Goal: Navigation & Orientation: Find specific page/section

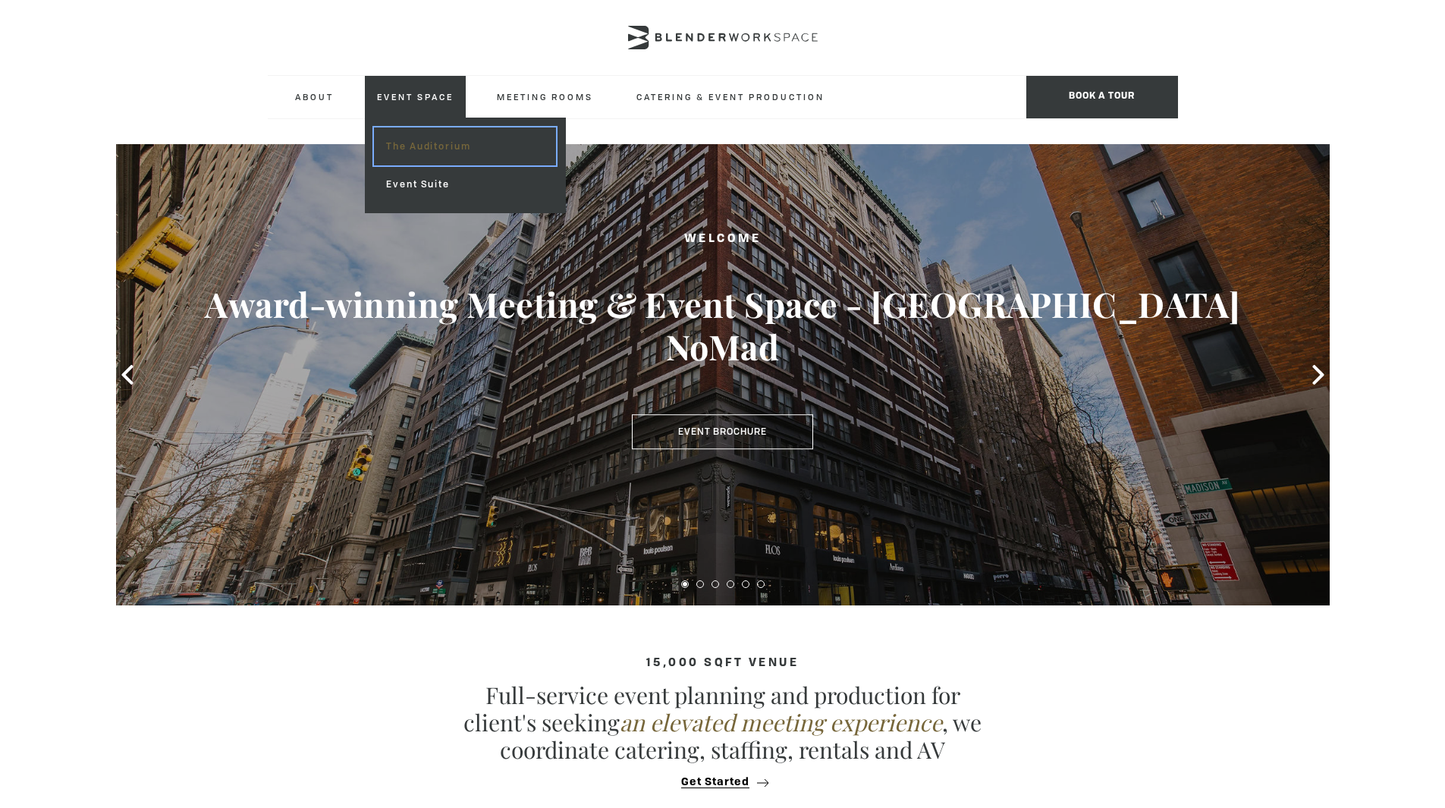
click at [432, 148] on link "The Auditorium" at bounding box center [464, 146] width 181 height 38
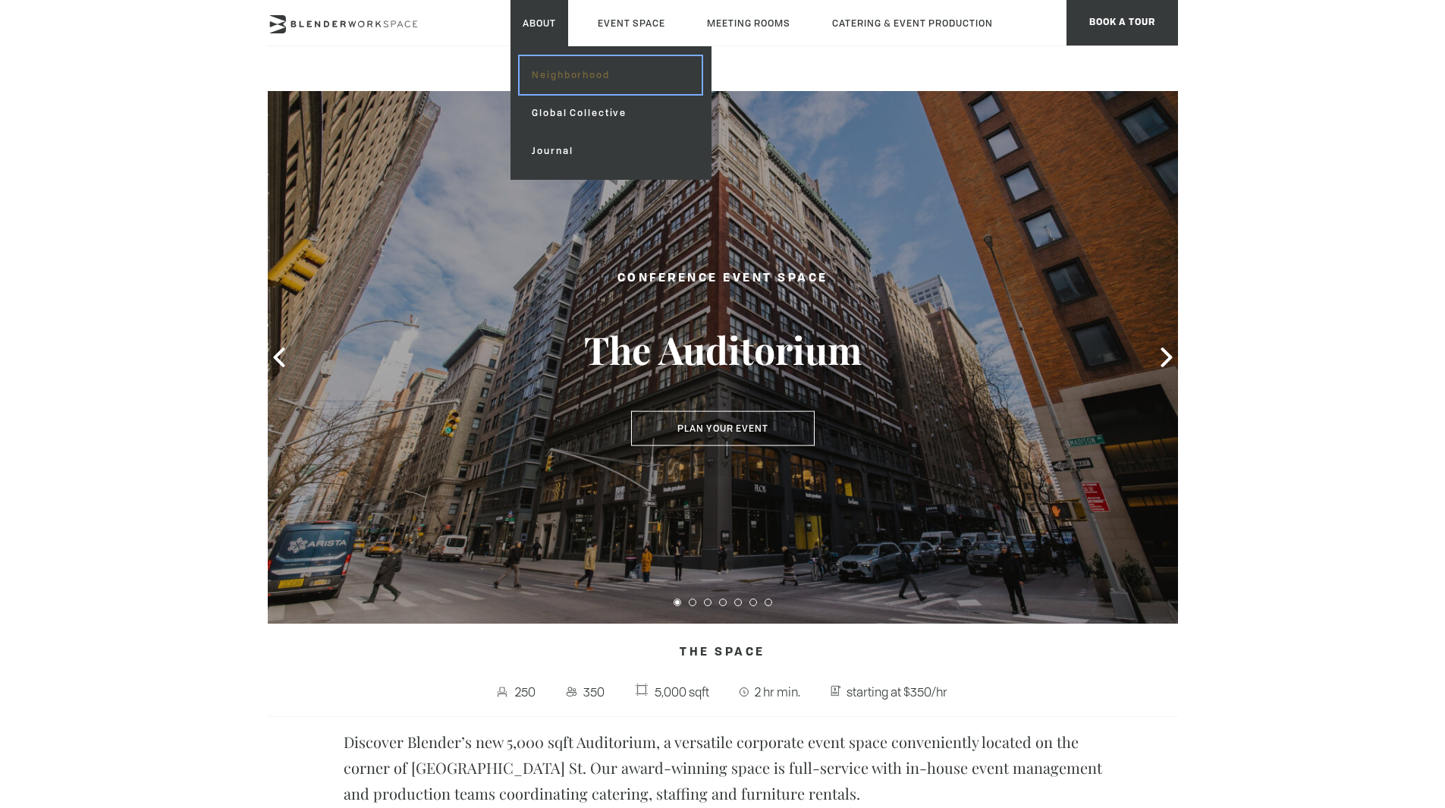
click at [567, 83] on link "Neighborhood" at bounding box center [610, 75] width 181 height 38
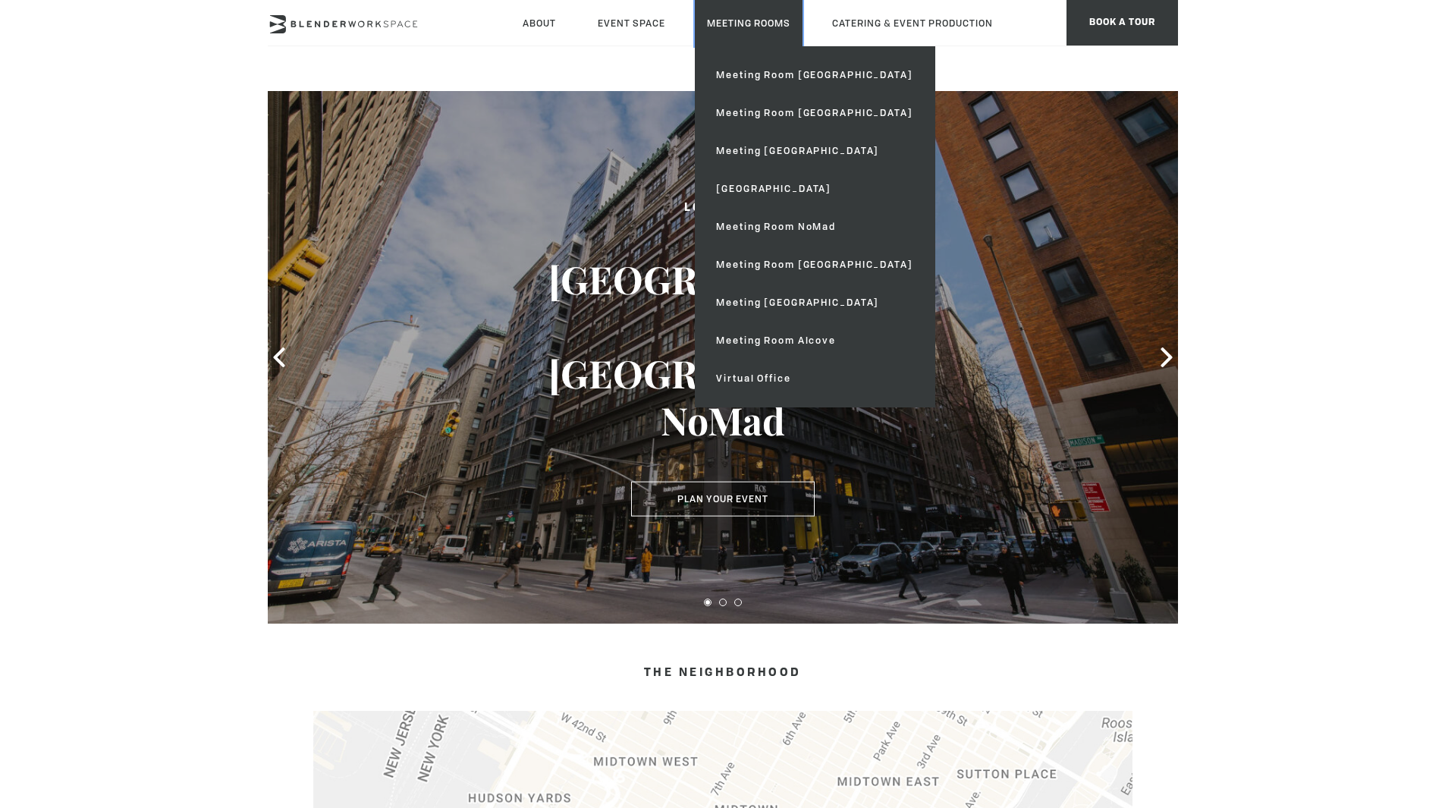
click at [740, 14] on link "Meeting Rooms" at bounding box center [749, 23] width 108 height 46
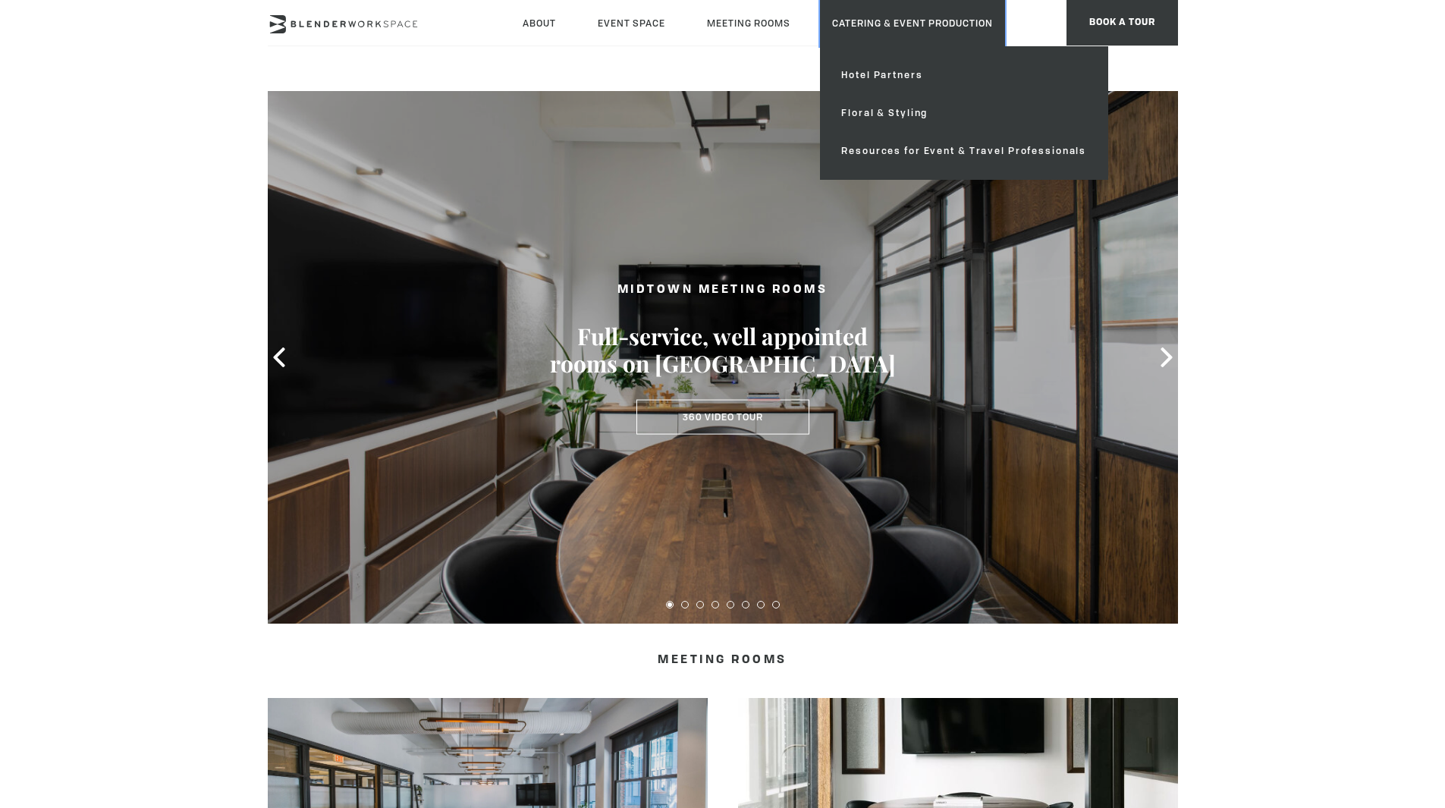
click at [918, 13] on link "Catering & Event Production" at bounding box center [912, 23] width 185 height 46
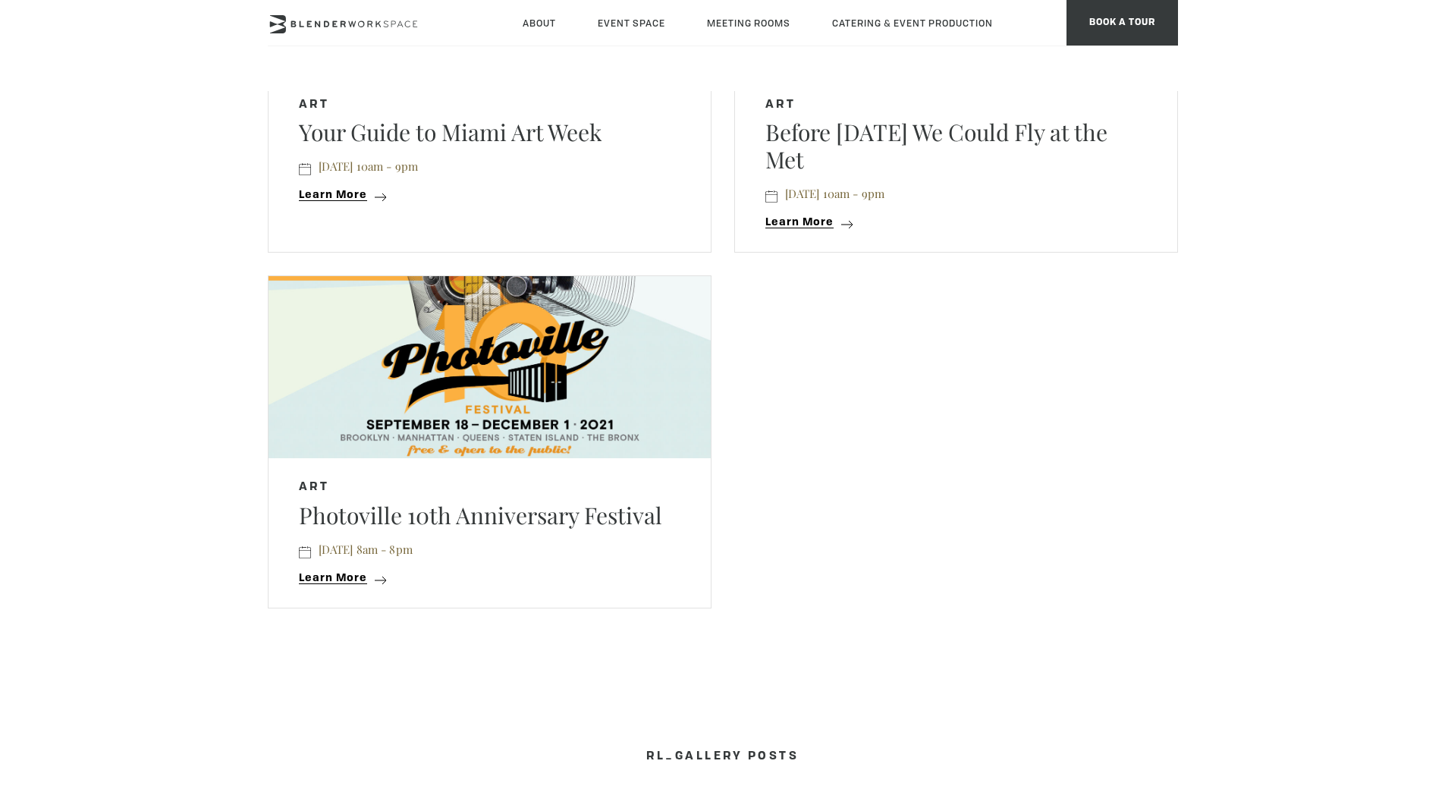
scroll to position [710, 0]
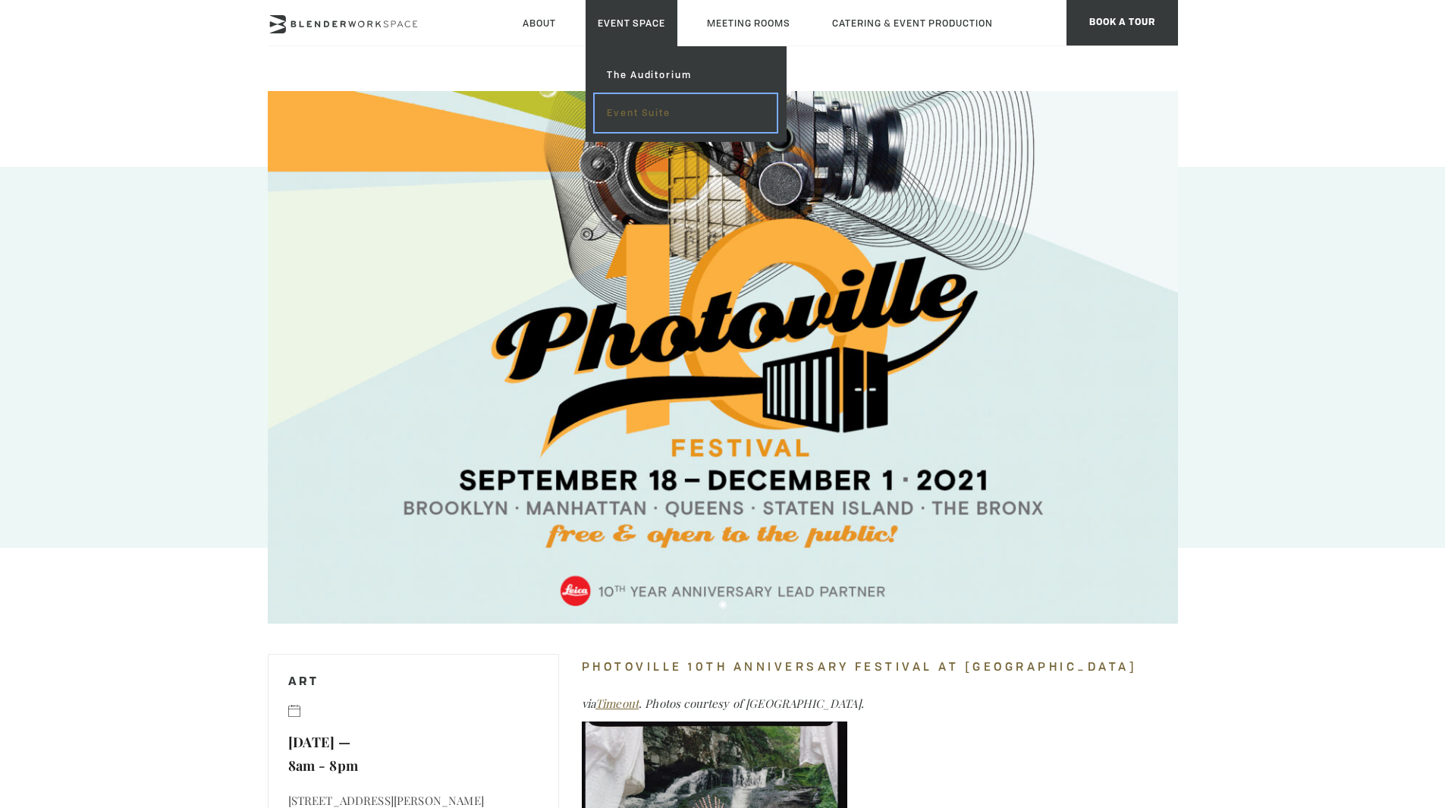
click at [642, 117] on link "Event Suite" at bounding box center [685, 113] width 181 height 38
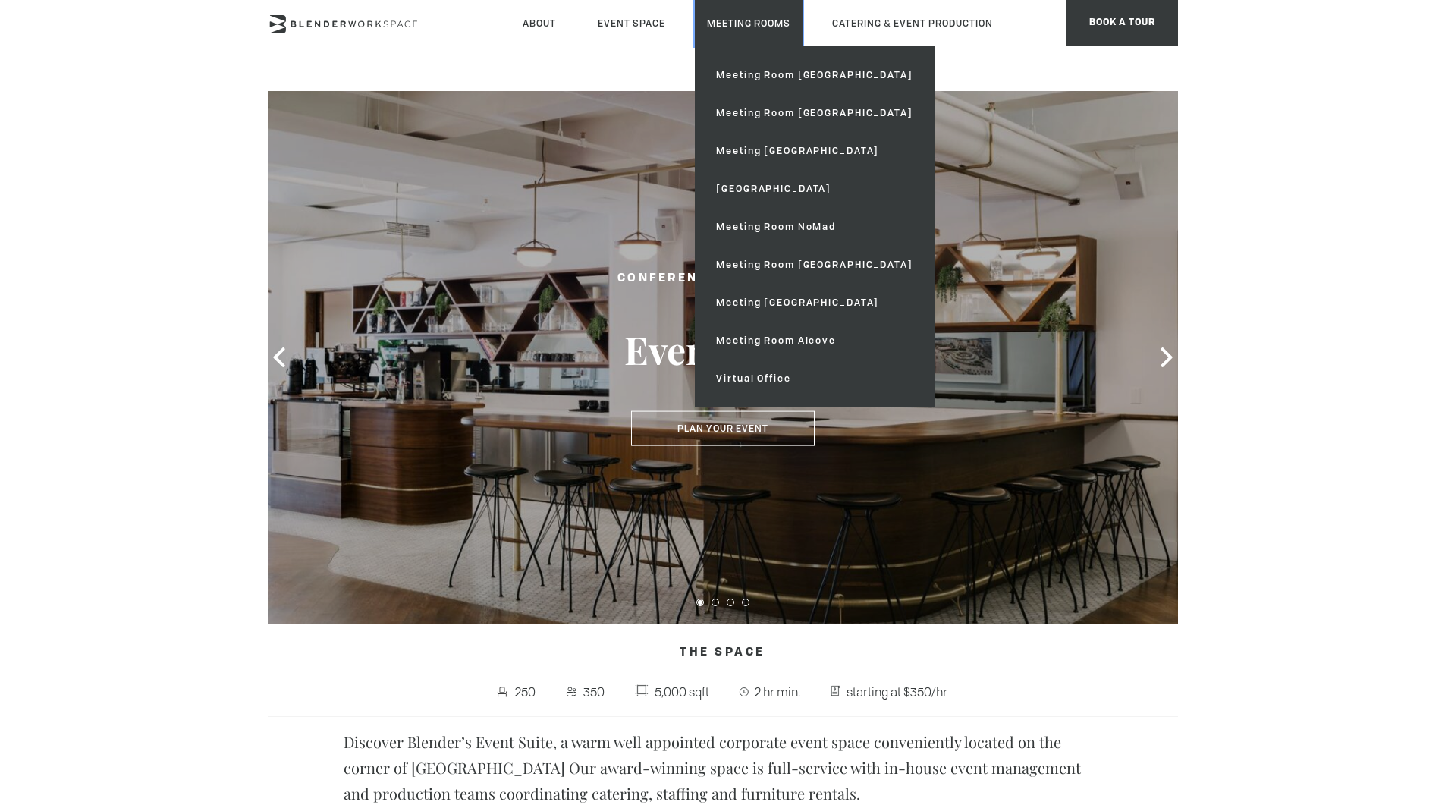
click at [749, 12] on link "Meeting Rooms" at bounding box center [749, 23] width 108 height 46
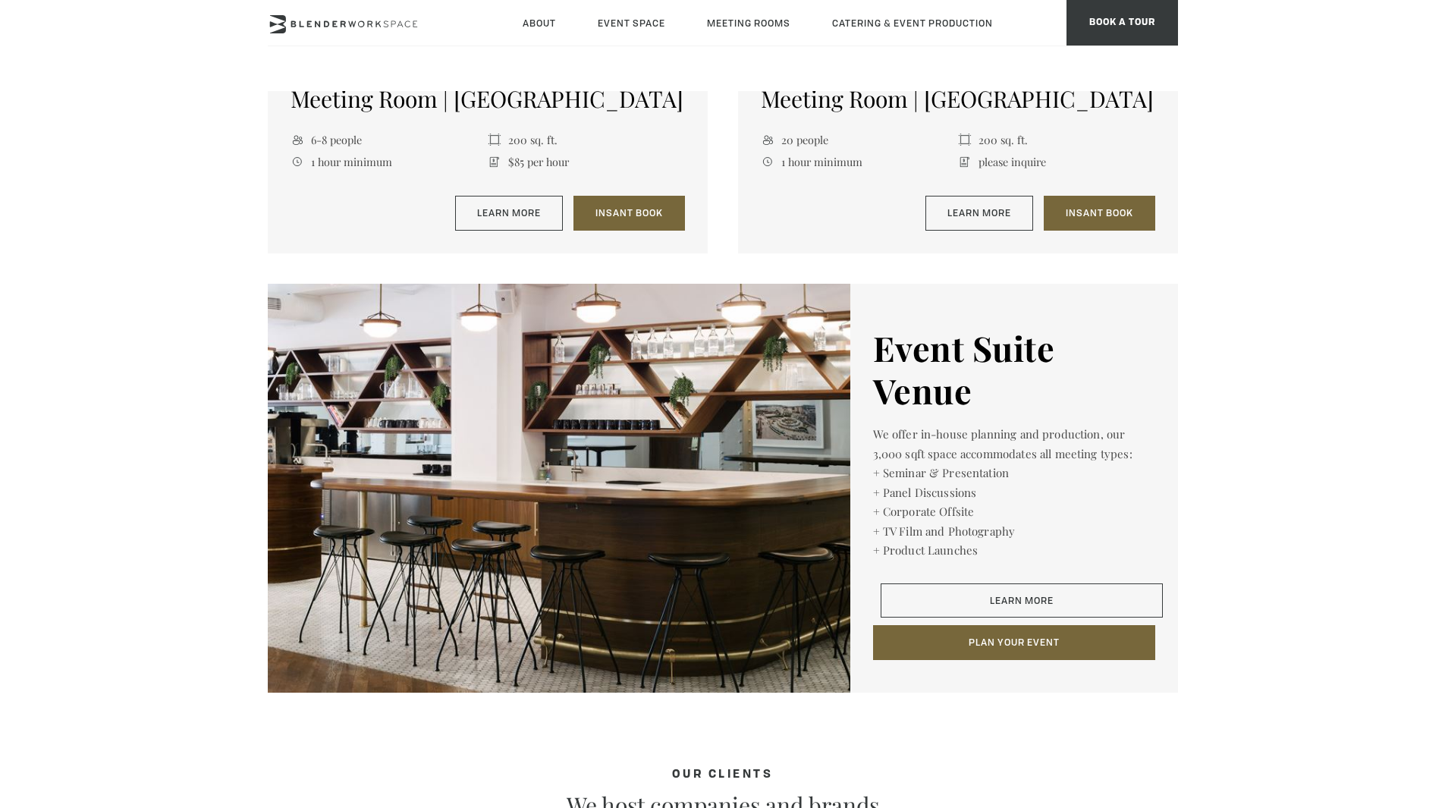
scroll to position [1775, 0]
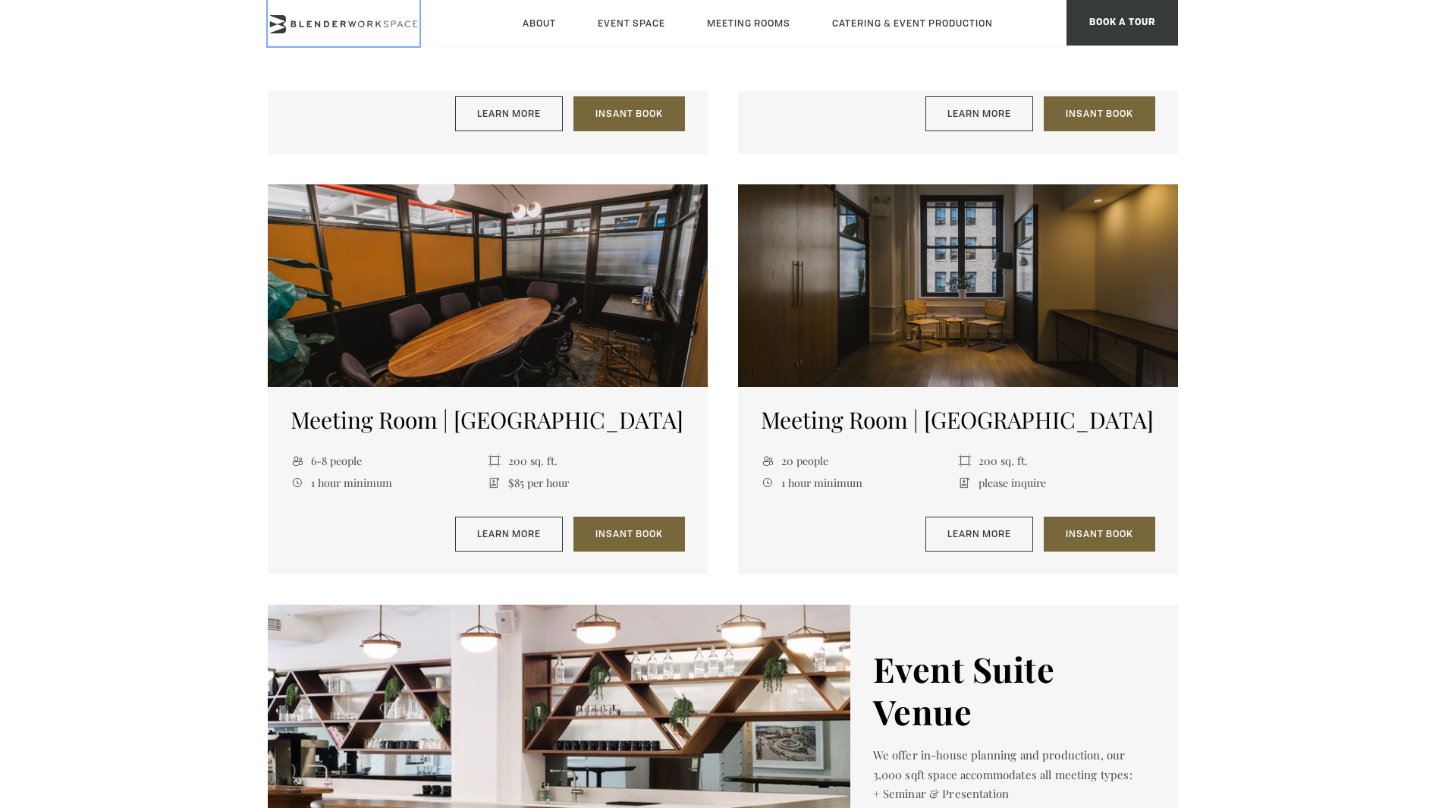
click at [382, 28] on icon at bounding box center [344, 24] width 152 height 18
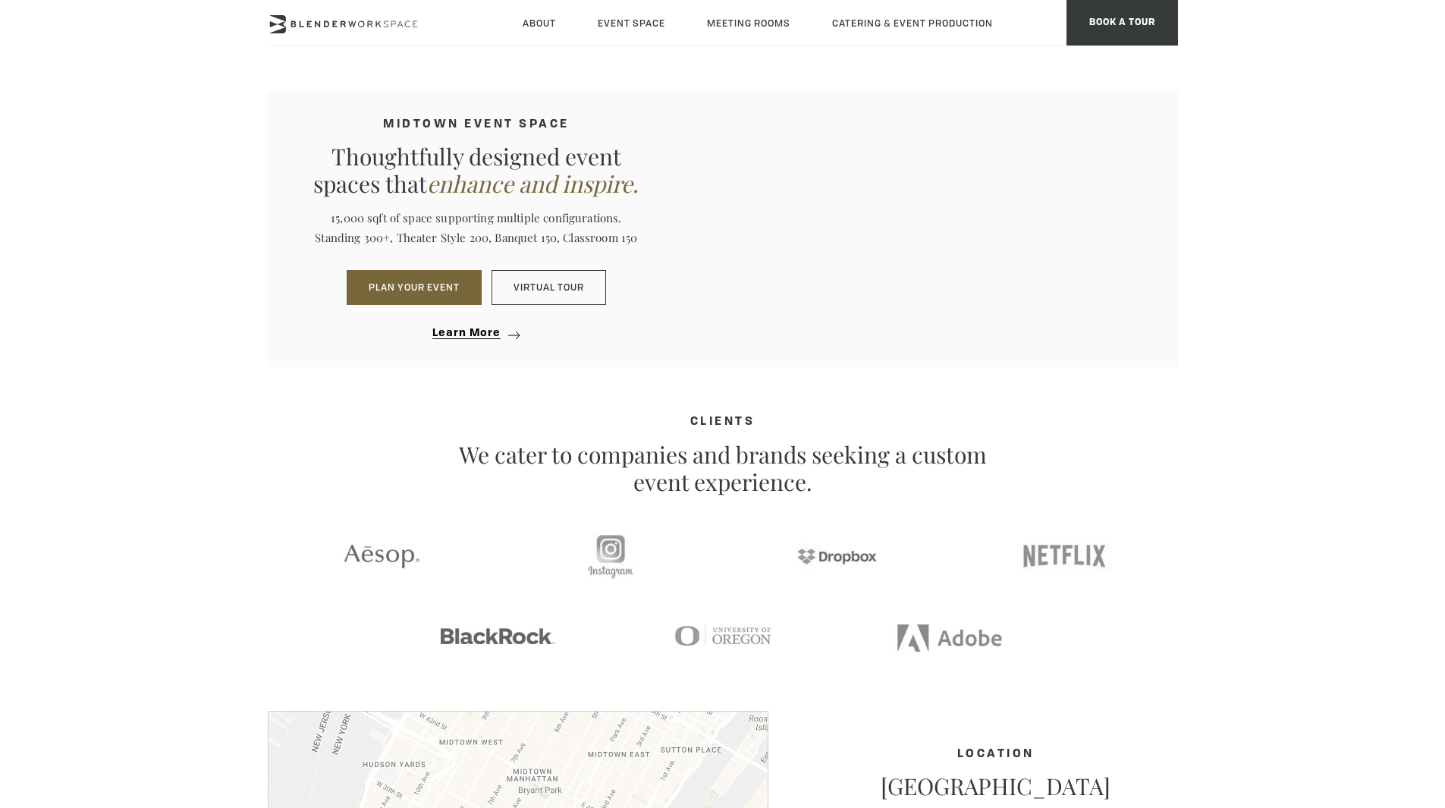
scroll to position [1423, 0]
click at [484, 333] on span "Learn More" at bounding box center [466, 332] width 68 height 11
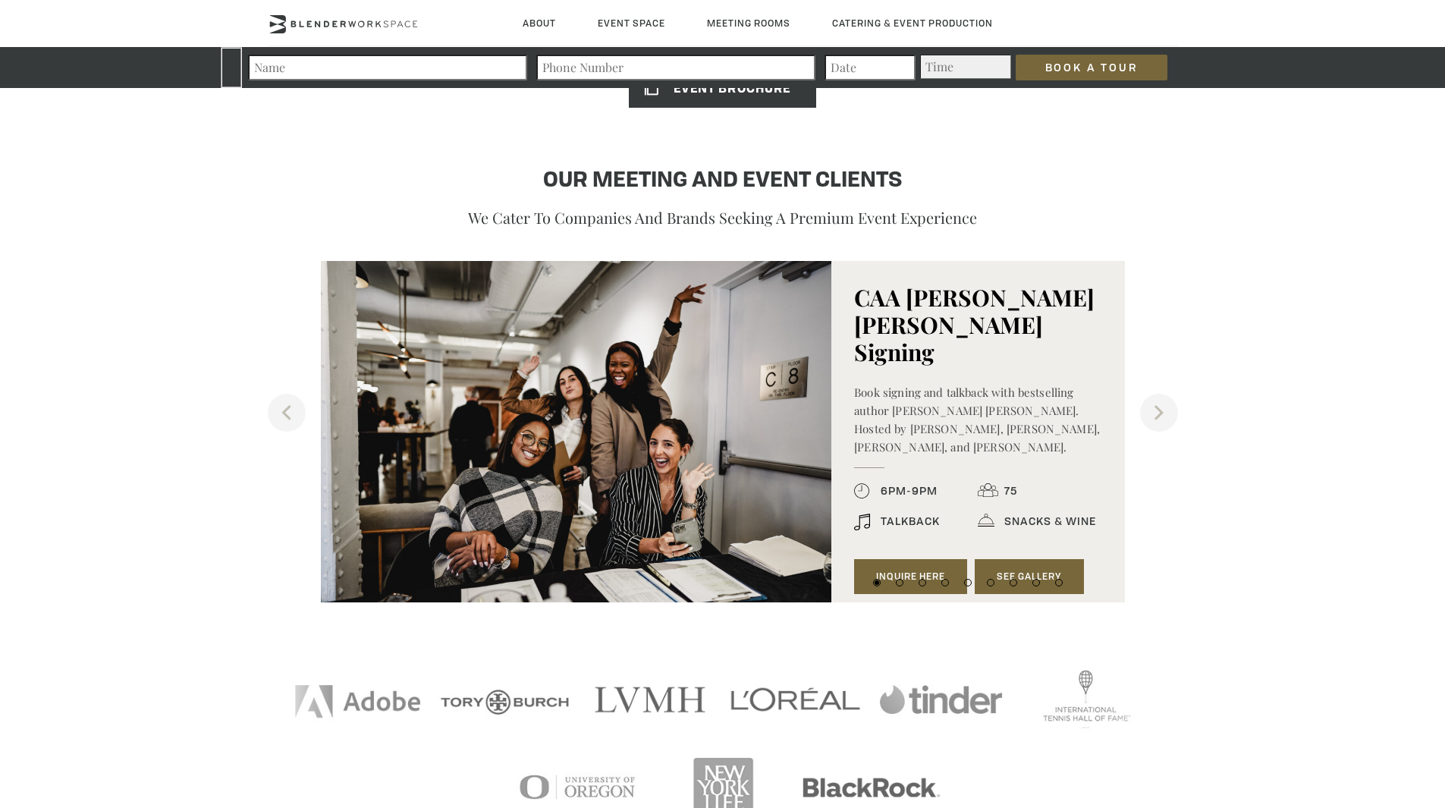
scroll to position [1628, 0]
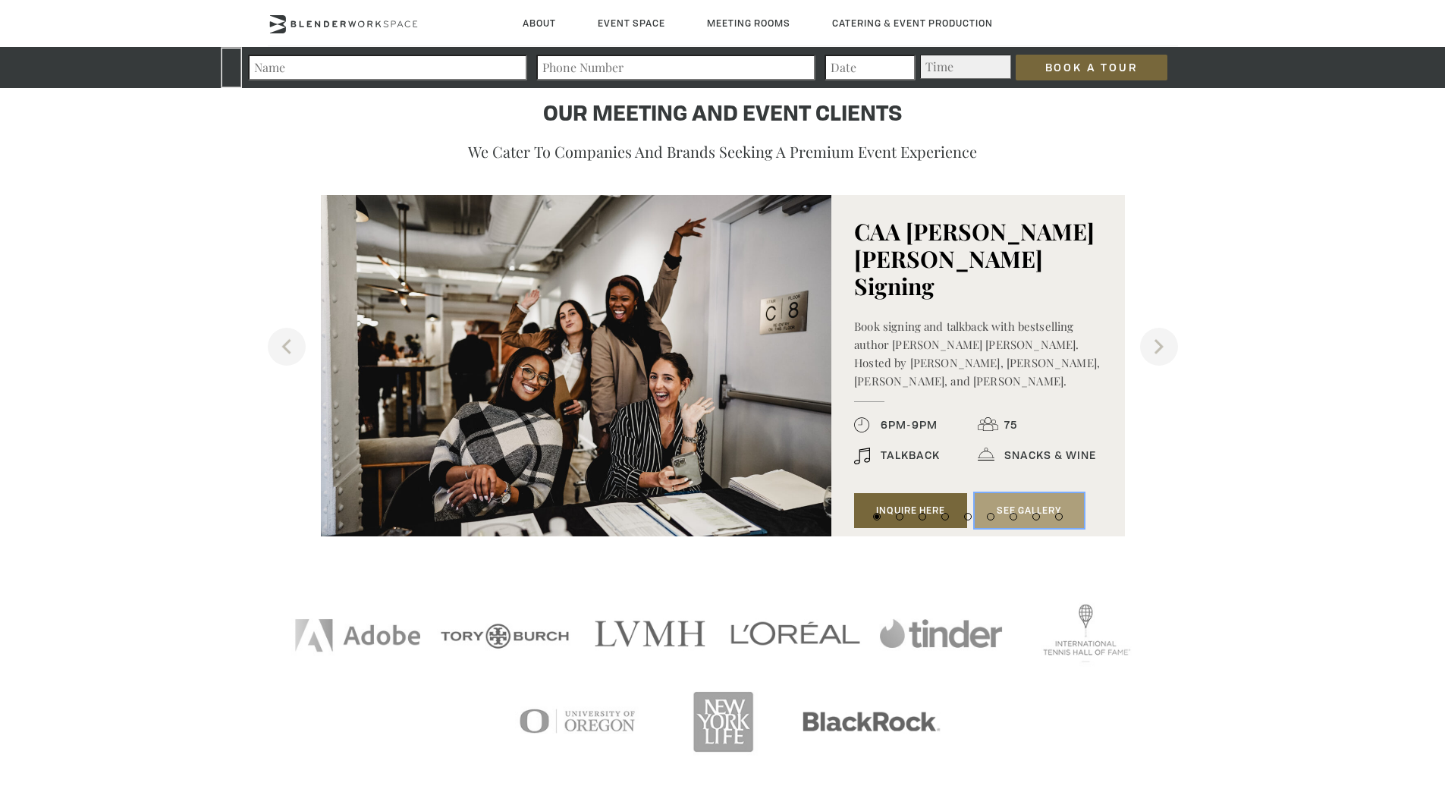
click at [1041, 493] on link "See Gallery" at bounding box center [1029, 510] width 109 height 35
click at [1151, 347] on button "Next" at bounding box center [1159, 347] width 38 height 38
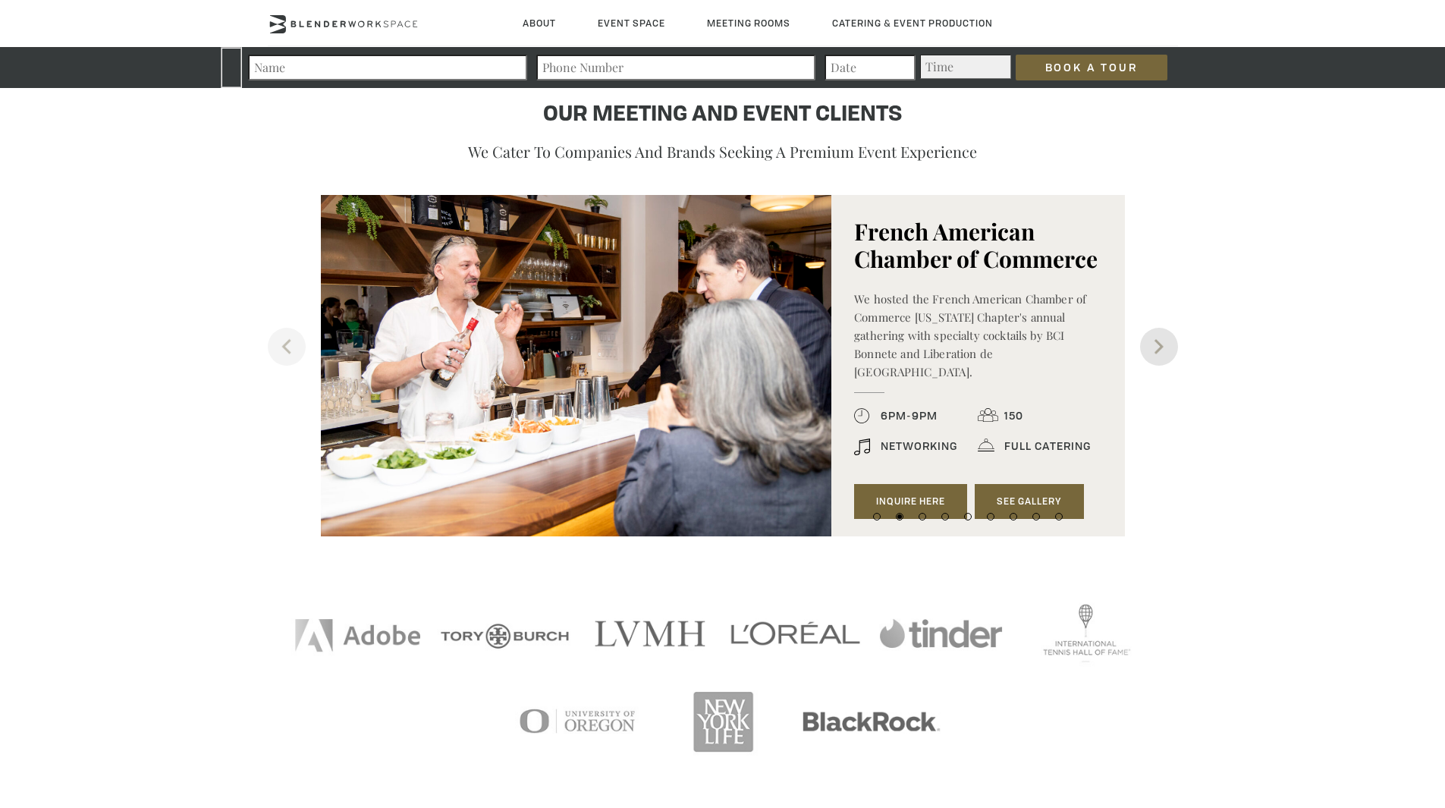
click at [1151, 347] on button "Next" at bounding box center [1159, 347] width 38 height 38
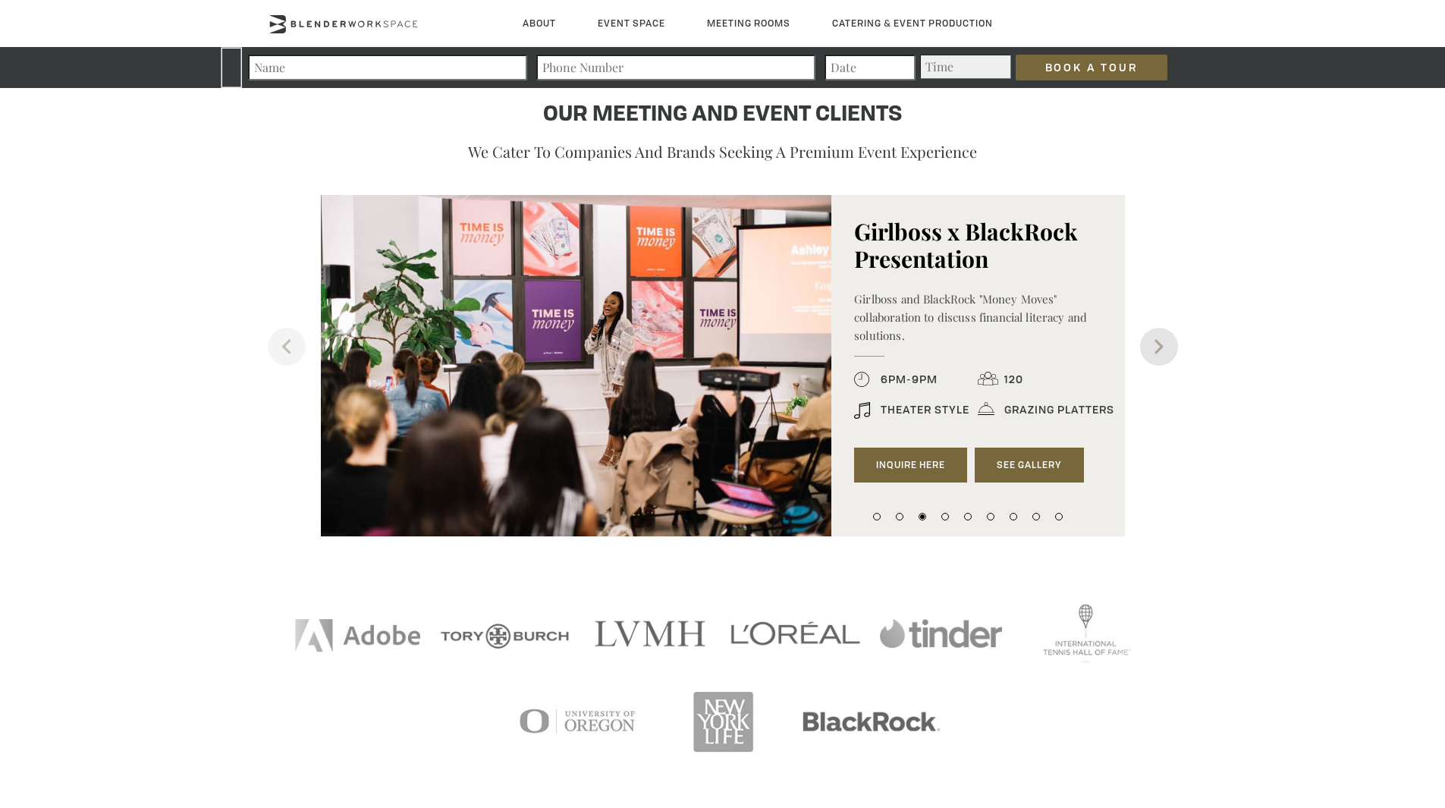
click at [1151, 347] on button "Next" at bounding box center [1159, 347] width 38 height 38
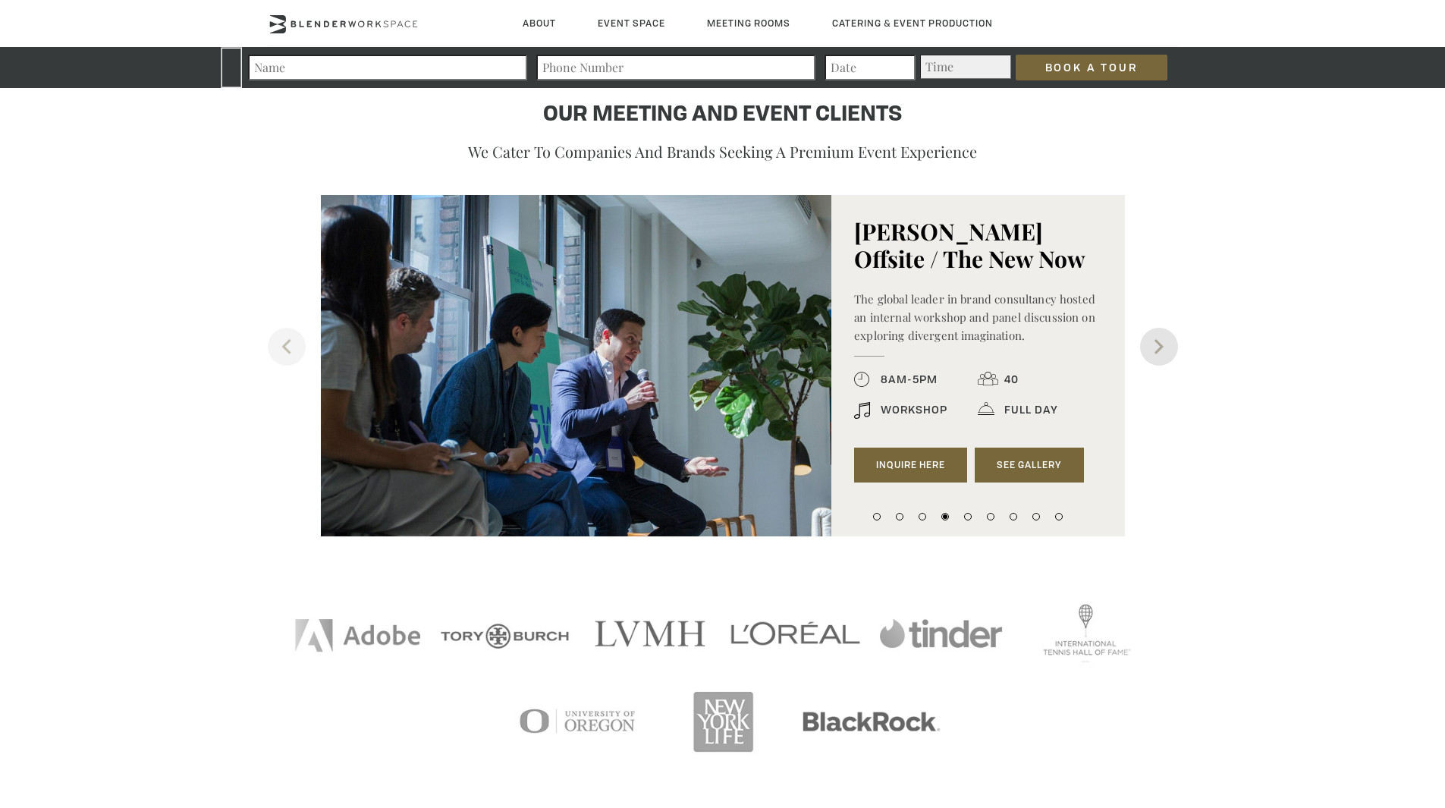
click at [1151, 349] on button "Next" at bounding box center [1159, 347] width 38 height 38
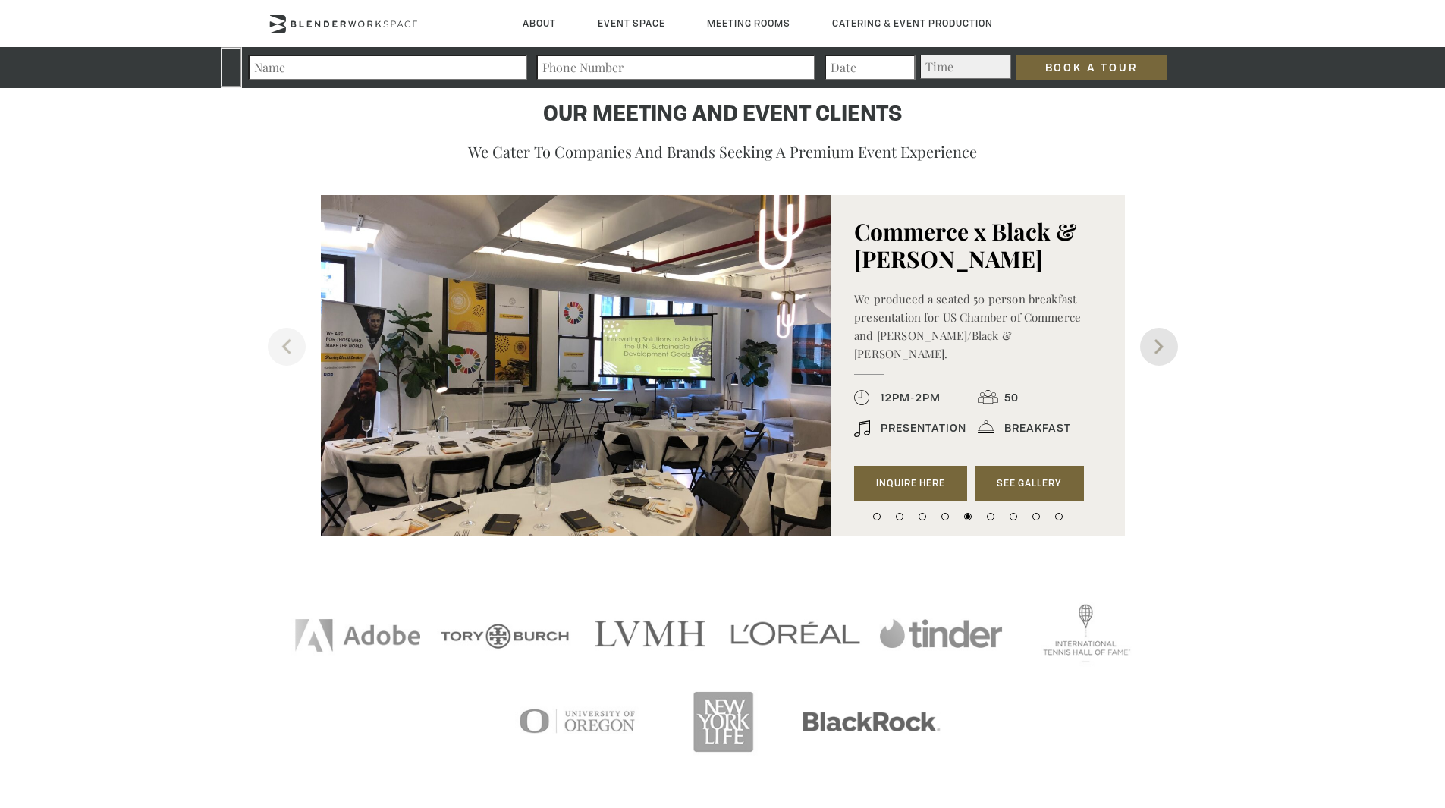
click at [1151, 349] on button "Next" at bounding box center [1159, 347] width 38 height 38
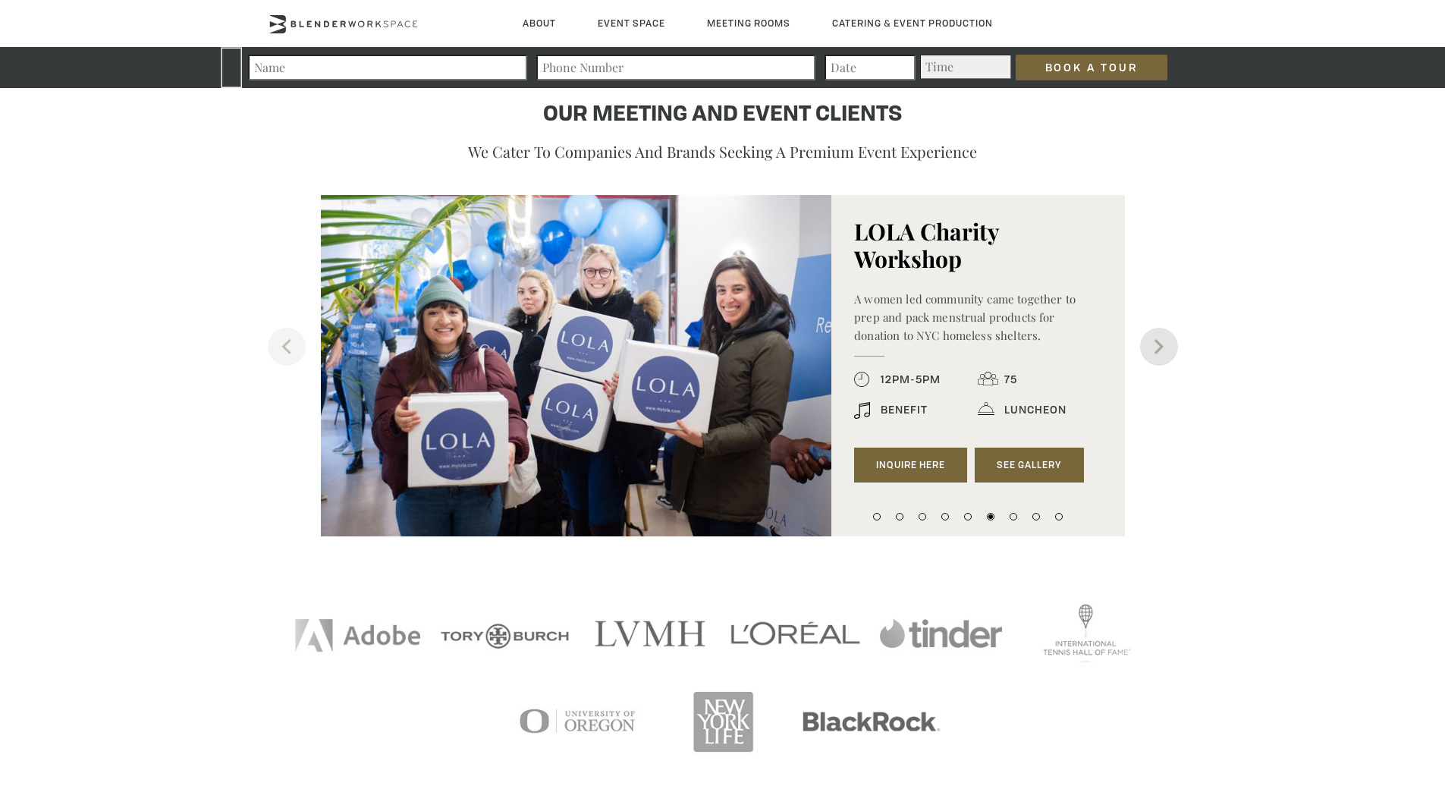
click at [1151, 349] on button "Next" at bounding box center [1159, 347] width 38 height 38
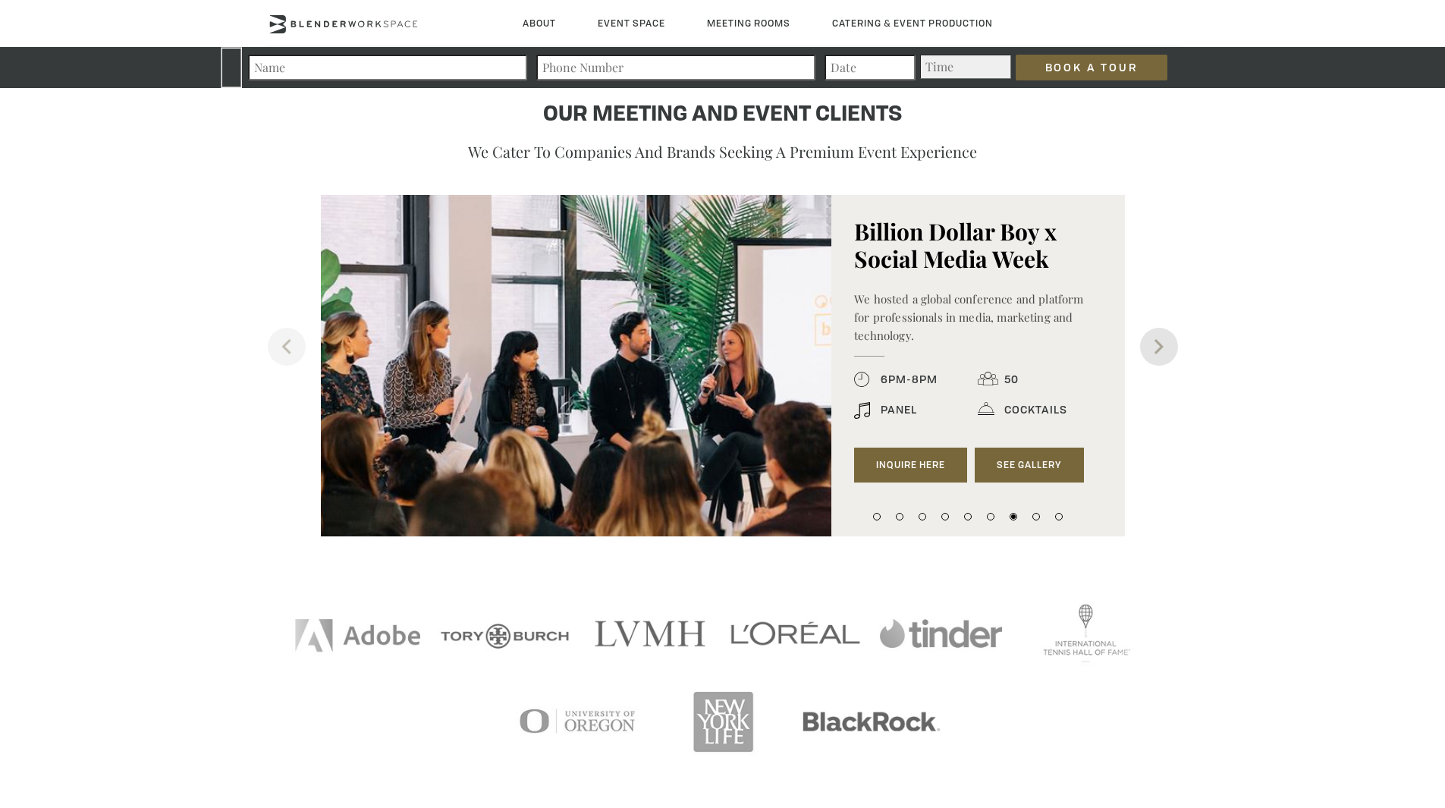
click at [1151, 349] on button "Next" at bounding box center [1159, 347] width 38 height 38
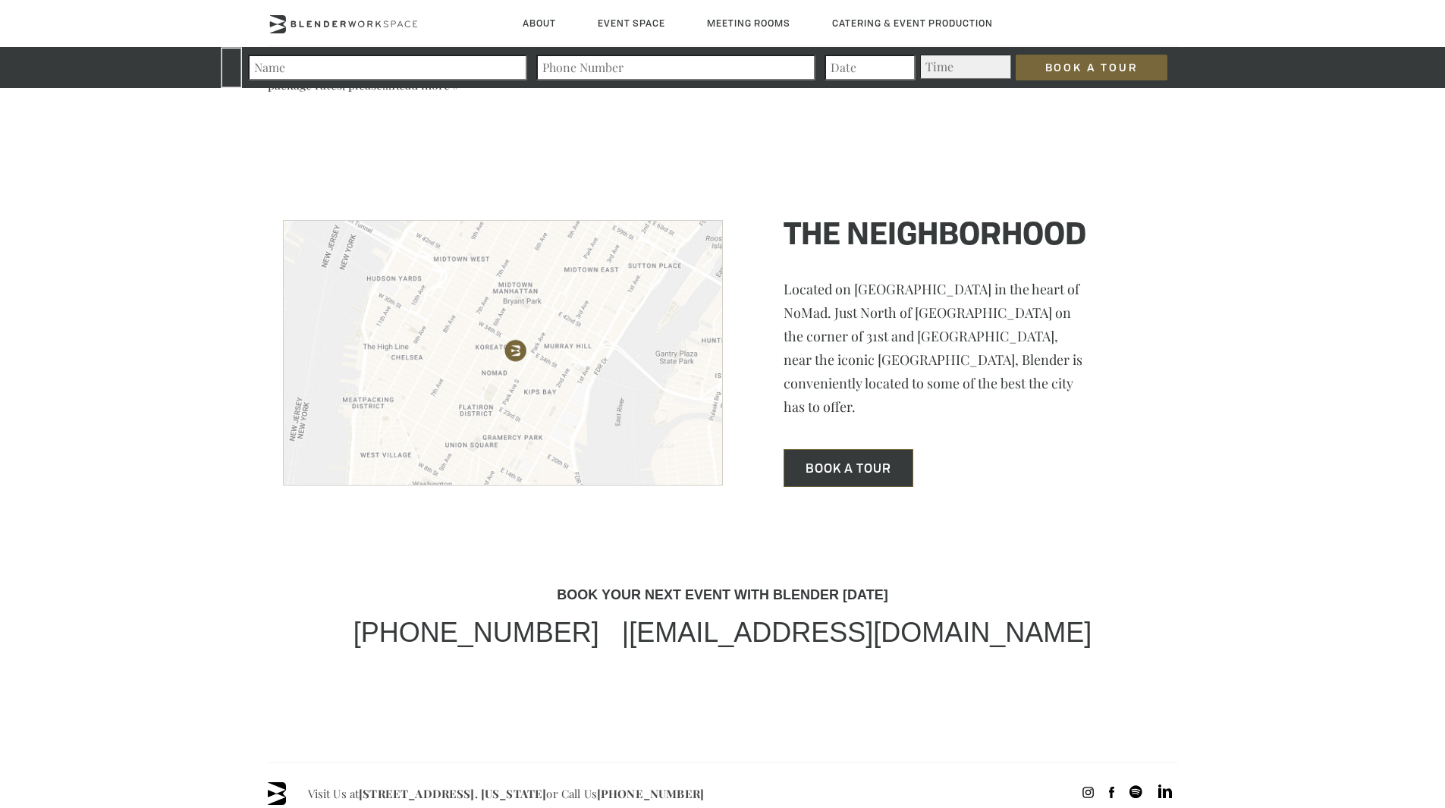
scroll to position [4223, 0]
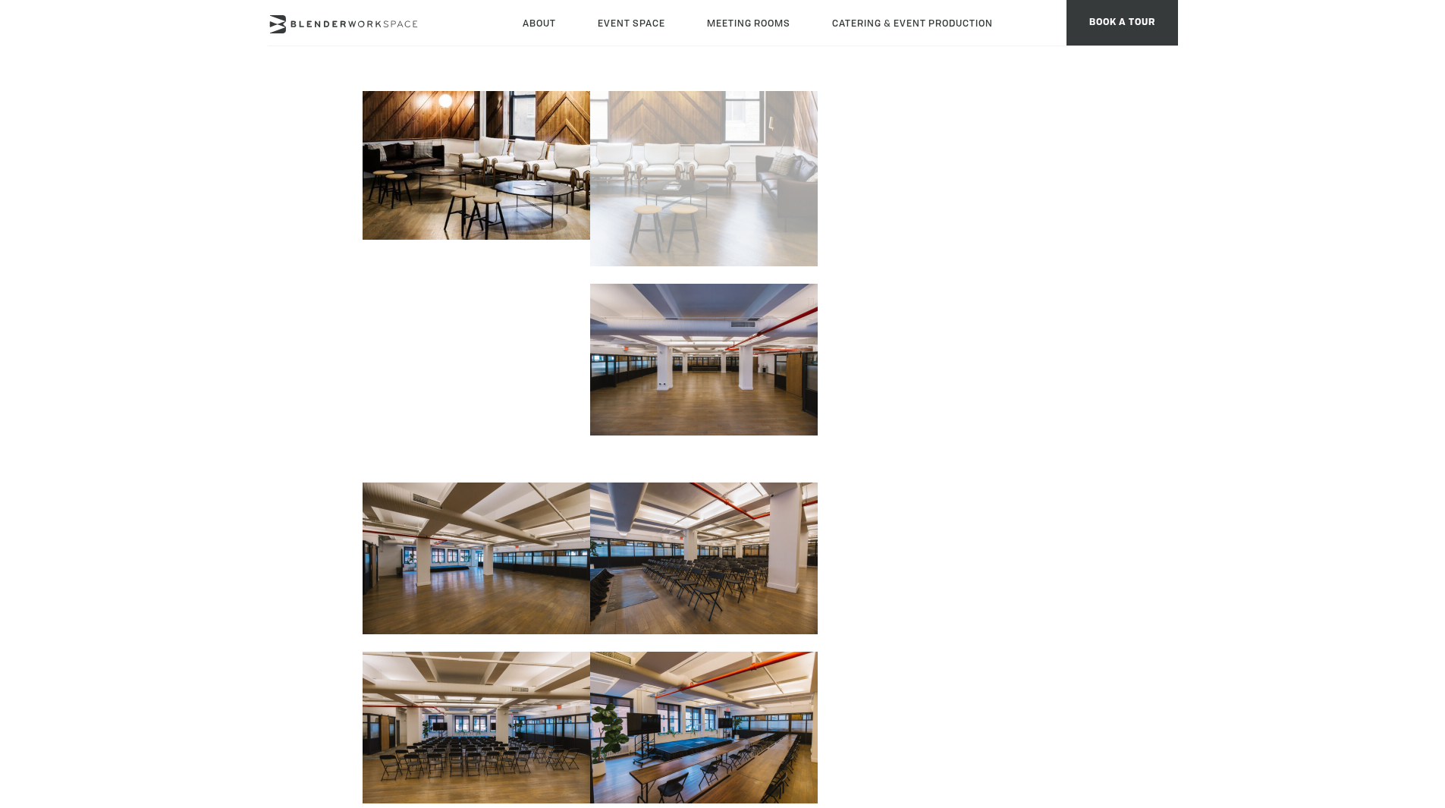
scroll to position [1276, 0]
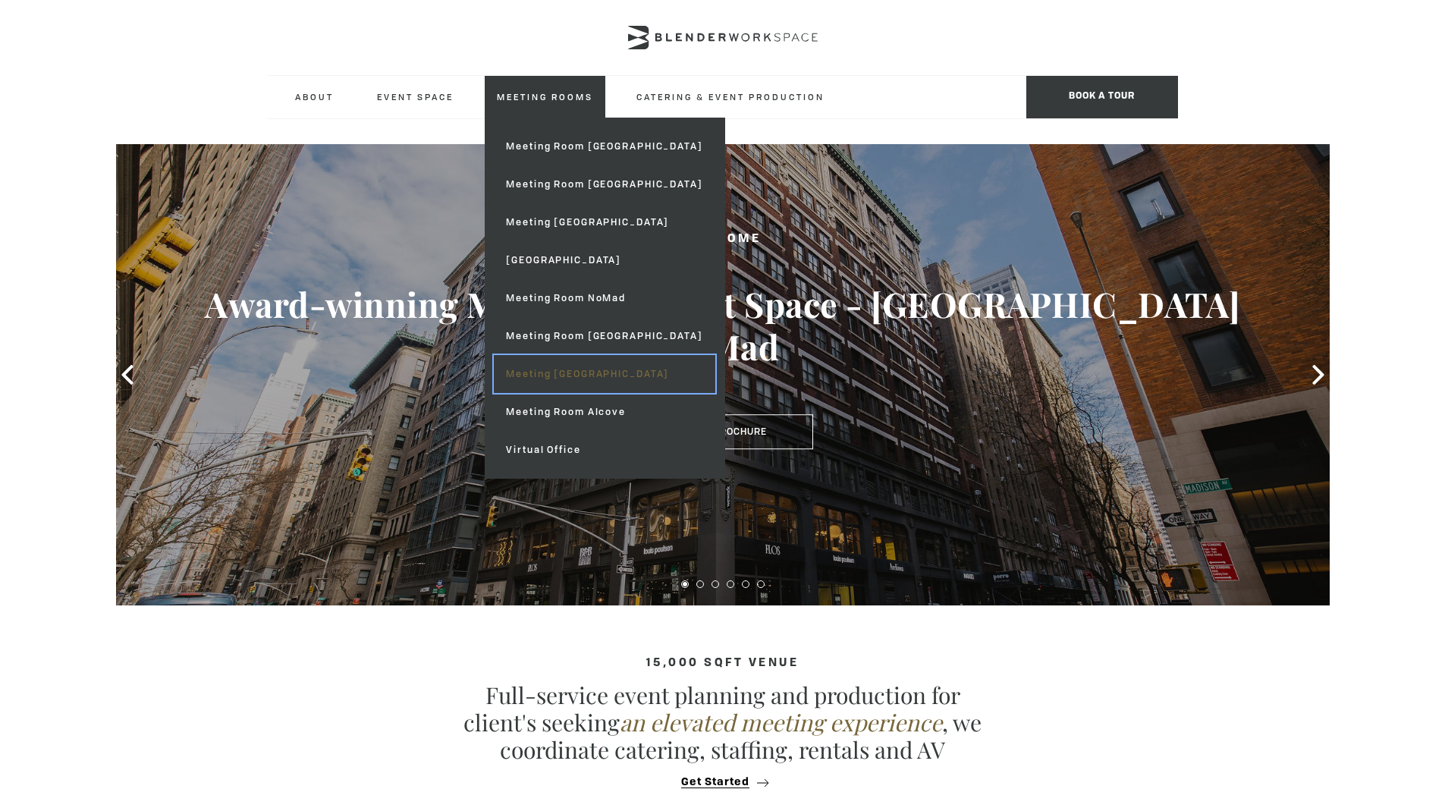
click at [579, 366] on link "Meeting [GEOGRAPHIC_DATA]" at bounding box center [604, 374] width 221 height 38
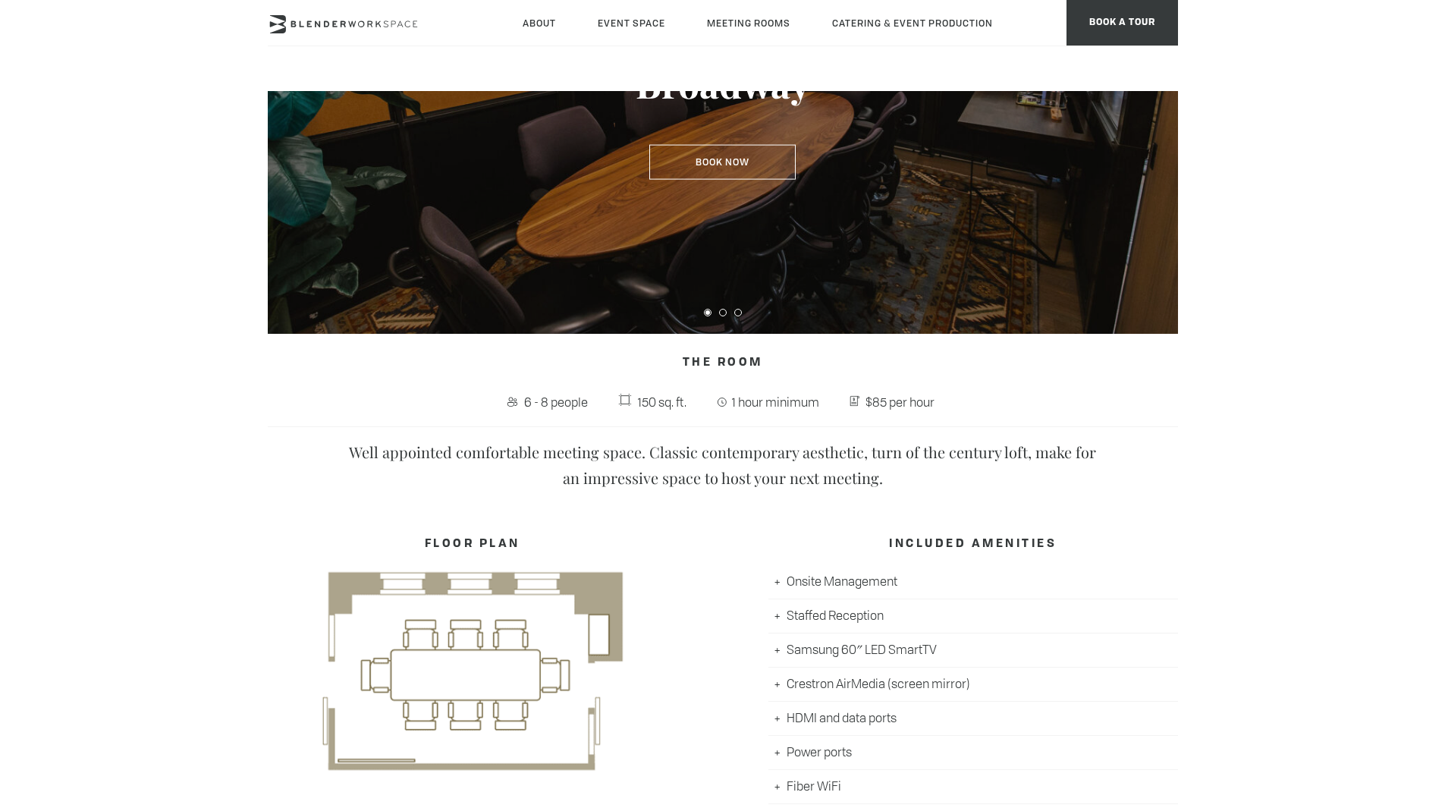
scroll to position [235, 0]
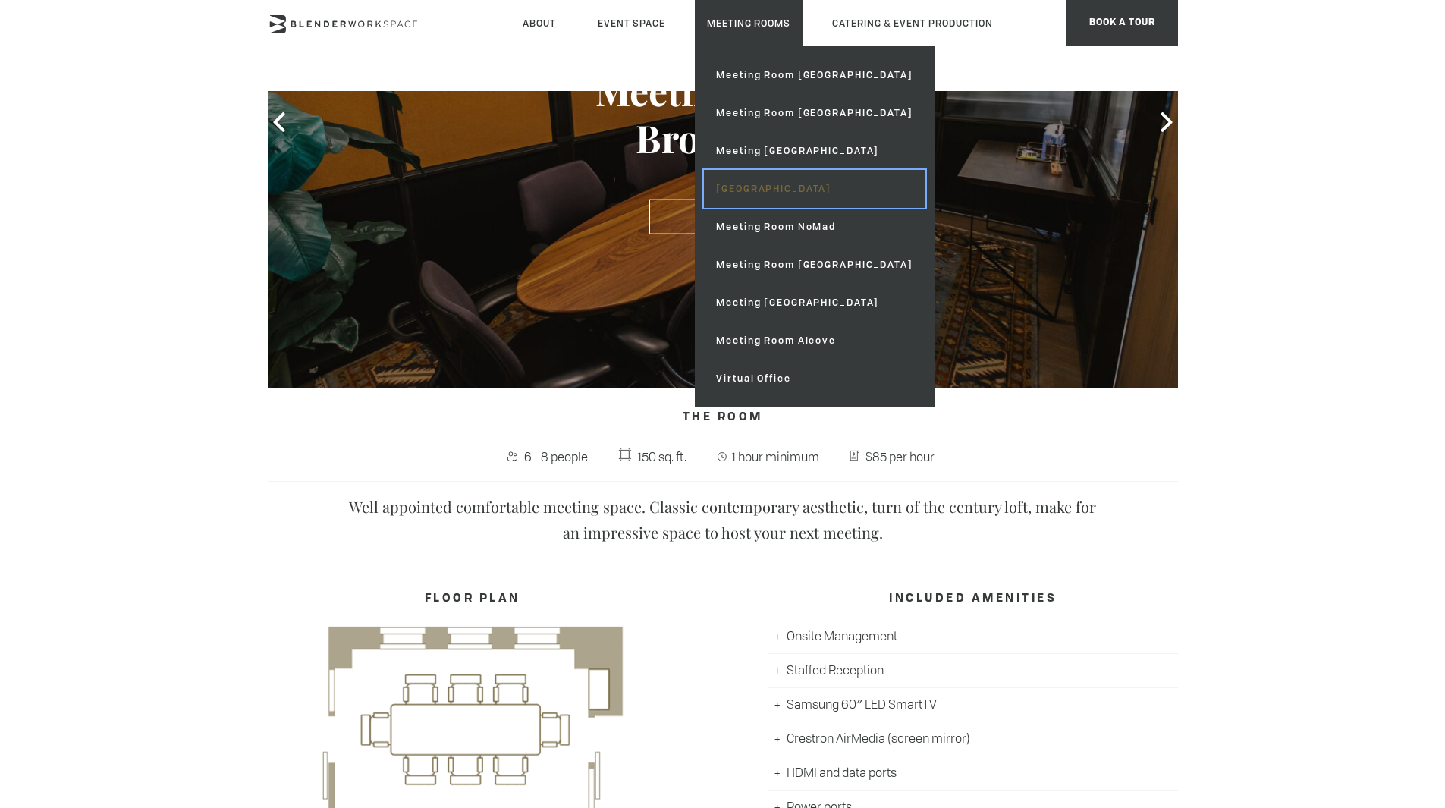
click at [782, 196] on link "[GEOGRAPHIC_DATA]" at bounding box center [814, 189] width 221 height 38
